Goal: Task Accomplishment & Management: Complete application form

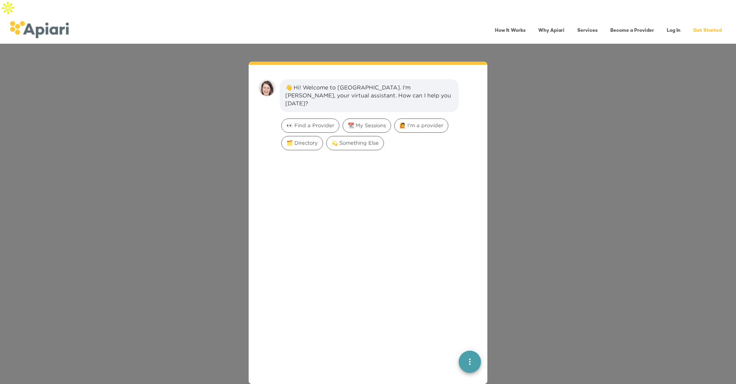
click at [674, 23] on link "Log In" at bounding box center [673, 31] width 23 height 16
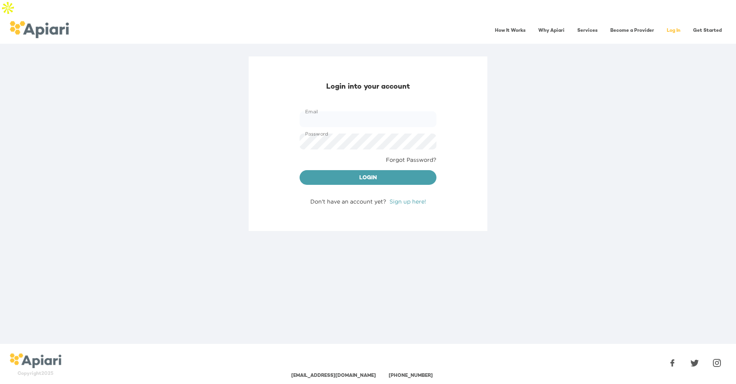
click at [406, 198] on link "Sign up here!" at bounding box center [407, 201] width 37 height 6
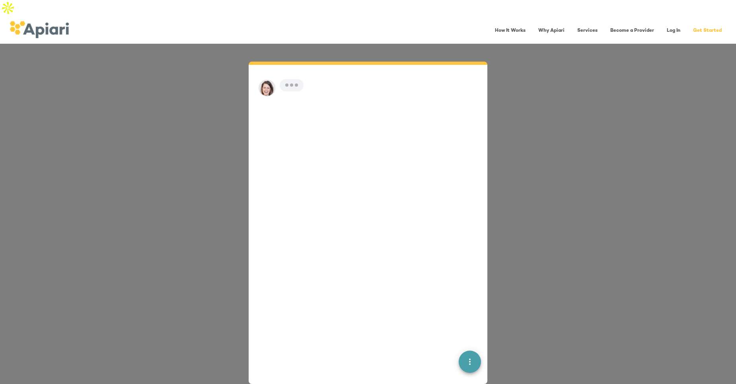
scroll to position [11, 0]
click at [343, 99] on span "I'm new" at bounding box center [346, 103] width 29 height 8
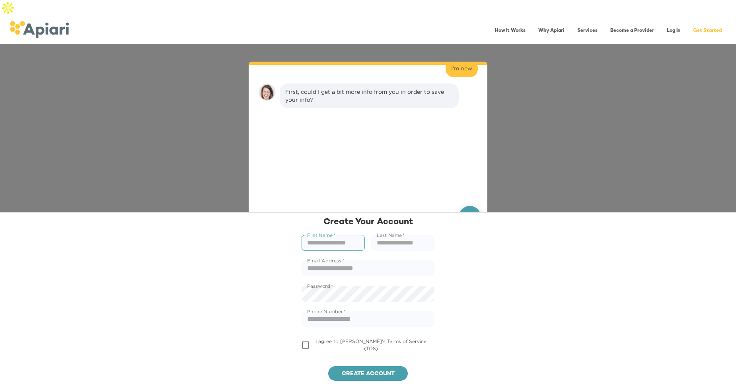
scroll to position [61, 0]
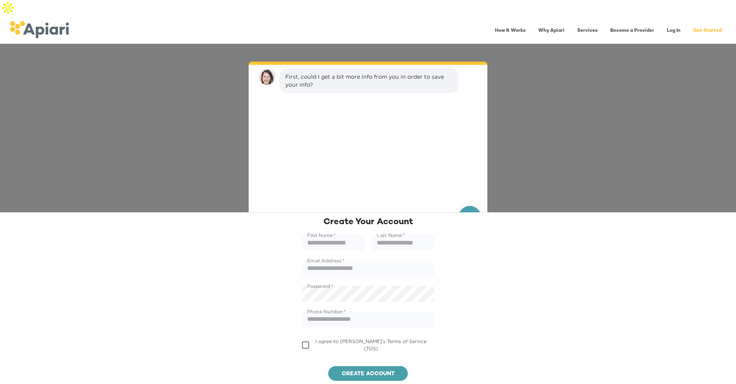
click at [651, 81] on div "Do you have an Apiari account? I'm new First, could I get a bit more info from …" at bounding box center [368, 223] width 736 height 358
